Goal: Subscribe to service/newsletter

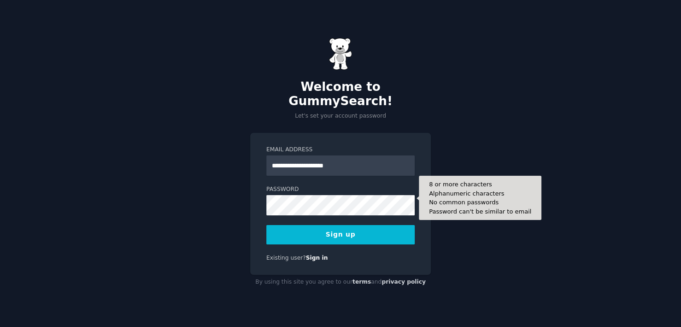
type input "**********"
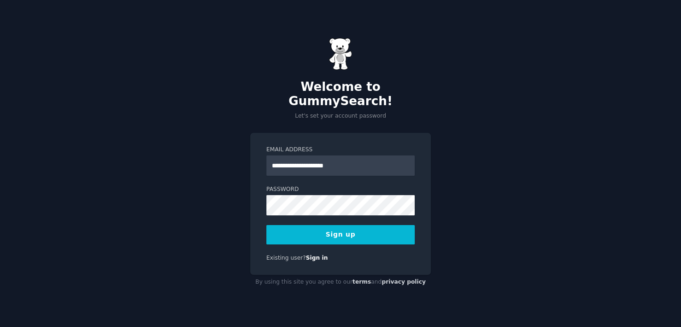
click at [380, 225] on button "Sign up" at bounding box center [340, 234] width 148 height 19
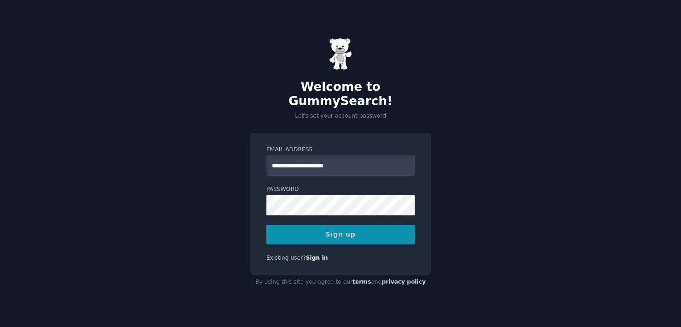
click at [380, 225] on div "Sign up" at bounding box center [340, 234] width 148 height 19
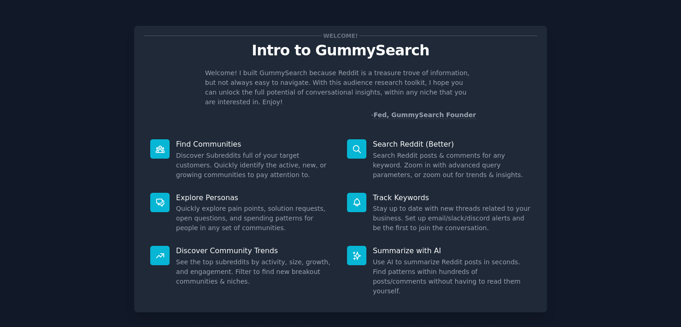
click at [589, 152] on div "Welcome! Intro to GummySearch Welcome! I built GummySearch because Reddit is a …" at bounding box center [340, 190] width 655 height 354
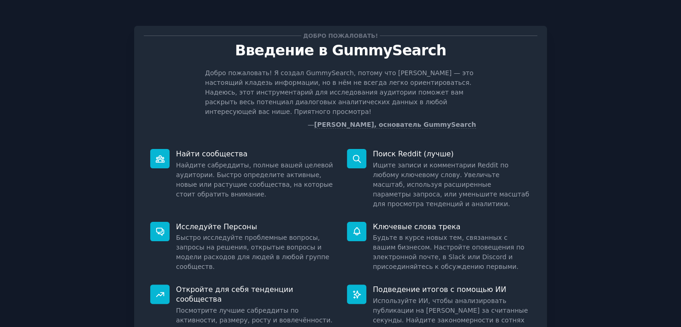
click at [625, 131] on div "Добро пожаловать! Введение в GummySearch Добро пожаловать! Я создал GummySearch…" at bounding box center [340, 214] width 655 height 403
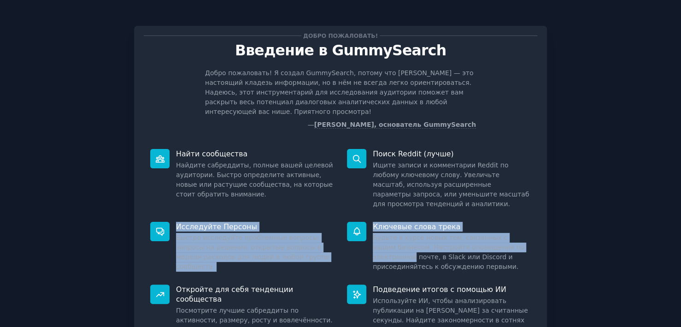
drag, startPoint x: 677, startPoint y: 189, endPoint x: 680, endPoint y: 227, distance: 38.3
click at [680, 227] on main "Добро пожаловать! Введение в GummySearch Добро пожаловать! Я создал GummySearch…" at bounding box center [340, 163] width 681 height 327
click at [600, 230] on div "Добро пожаловать! Введение в GummySearch Добро пожаловать! Я создал GummySearch…" at bounding box center [340, 214] width 655 height 403
